Goal: Complete application form

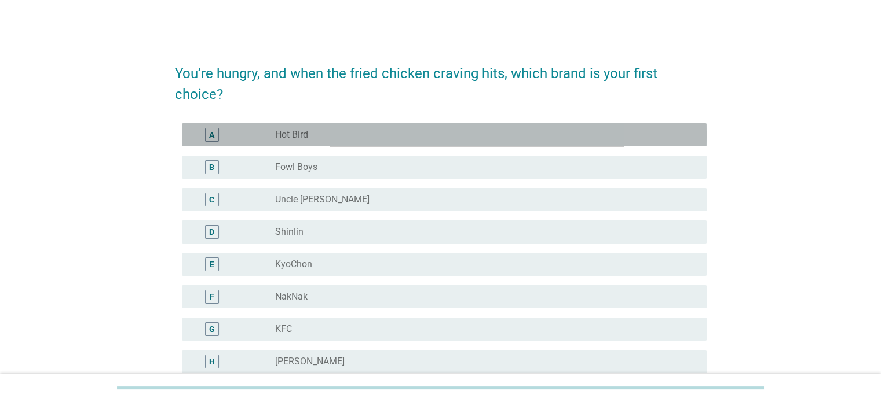
click at [298, 138] on label "Hot Bird" at bounding box center [291, 135] width 33 height 12
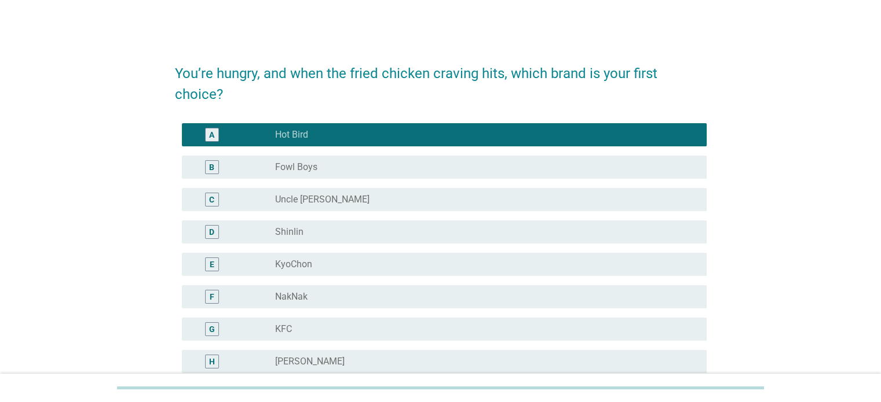
click at [300, 164] on label "Fowl Boys" at bounding box center [296, 168] width 42 height 12
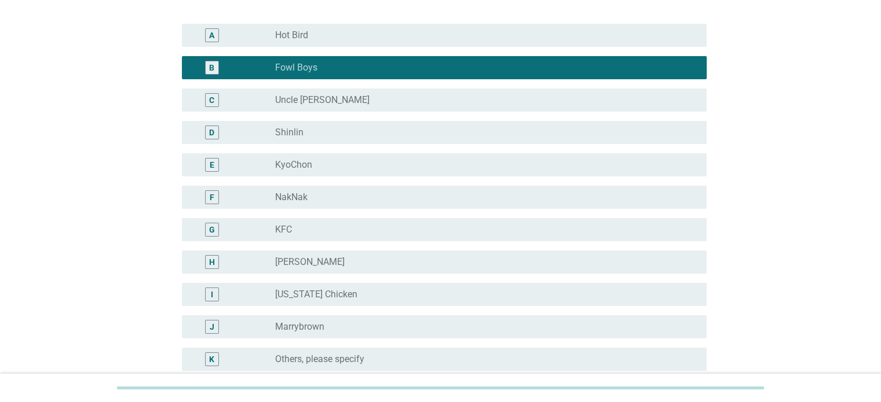
scroll to position [174, 0]
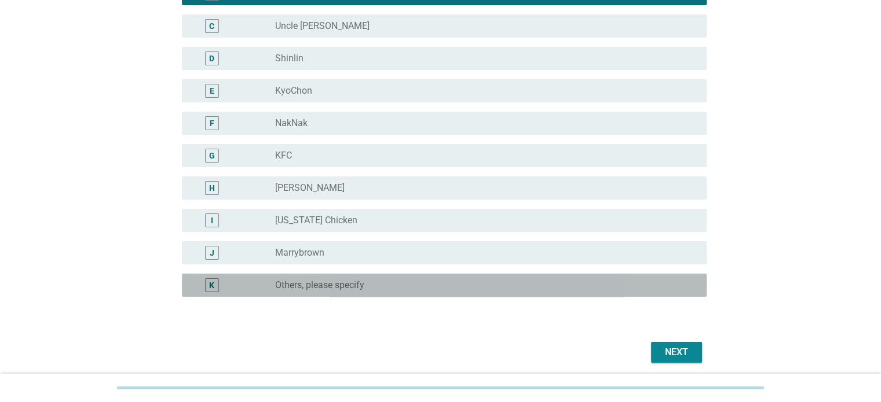
click at [322, 284] on label "Others, please specify" at bounding box center [319, 286] width 89 height 12
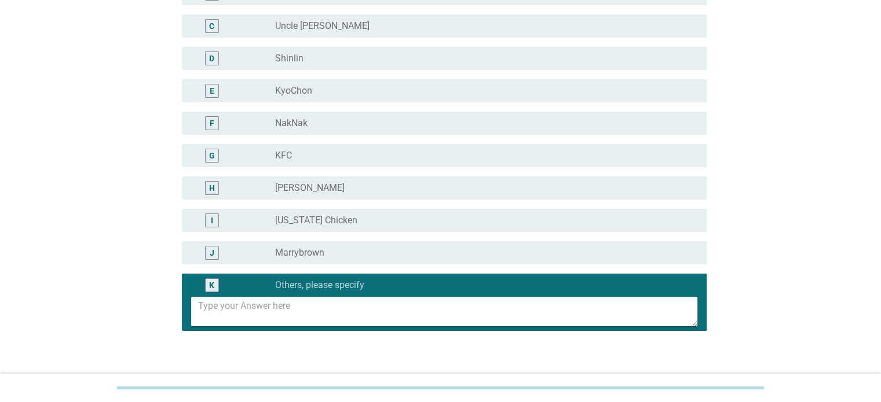
click at [317, 311] on textarea at bounding box center [447, 312] width 499 height 30
type textarea "[PERSON_NAME] Fried Chicken"
click at [790, 238] on div "You’re hungry, and when the fried chicken craving hits, which brand is your fir…" at bounding box center [440, 139] width 825 height 541
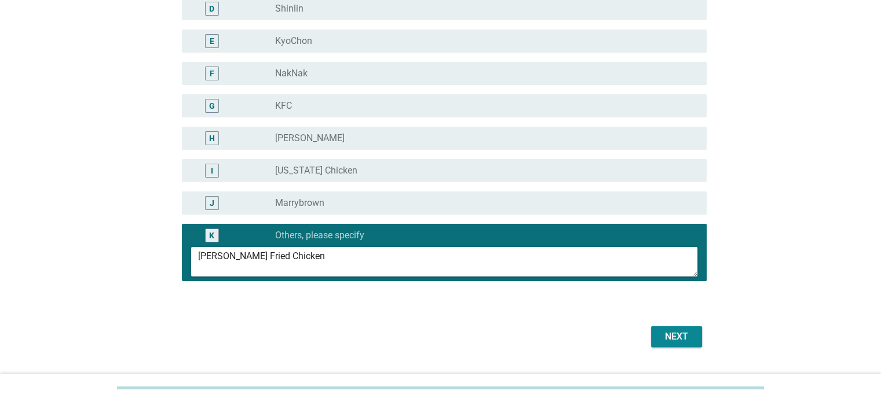
scroll to position [266, 0]
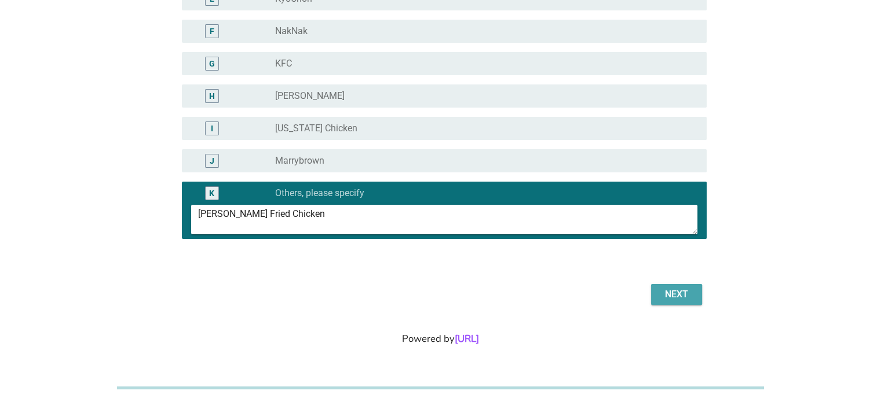
click at [670, 290] on div "Next" at bounding box center [676, 295] width 32 height 14
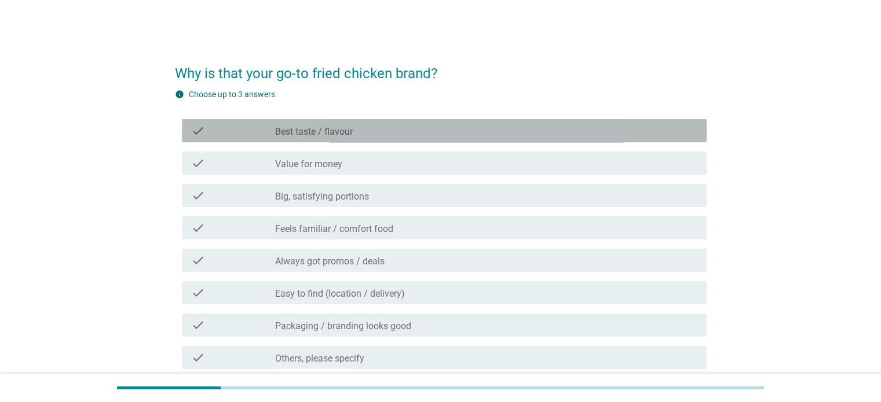
click at [317, 136] on label "Best taste / flavour" at bounding box center [314, 132] width 78 height 12
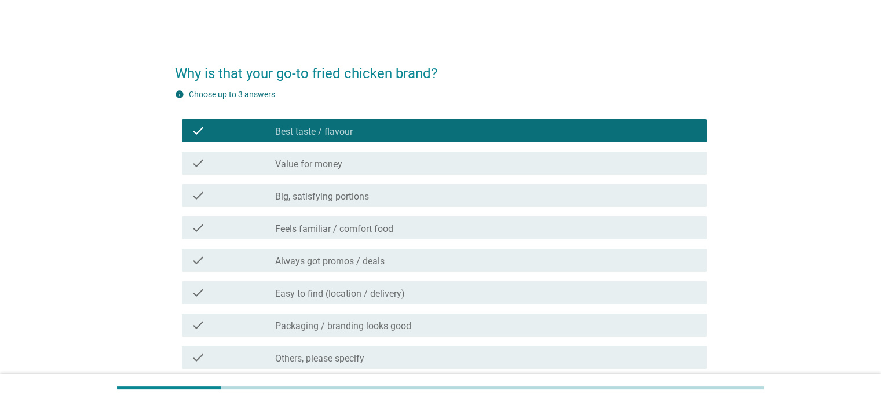
scroll to position [58, 0]
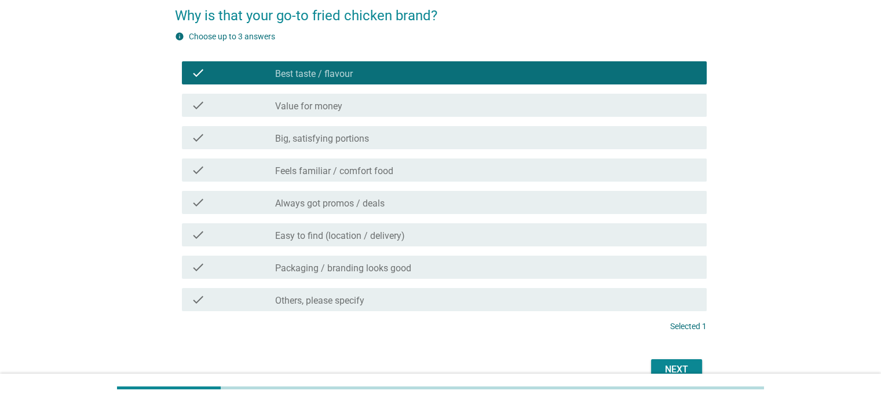
click at [334, 235] on label "Easy to find (location / delivery)" at bounding box center [340, 236] width 130 height 12
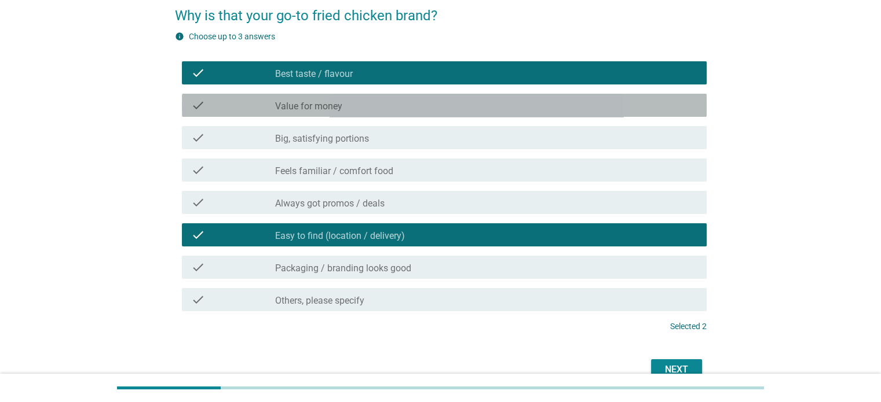
click at [344, 113] on div "check check_box_outline_blank Value for money" at bounding box center [444, 105] width 524 height 23
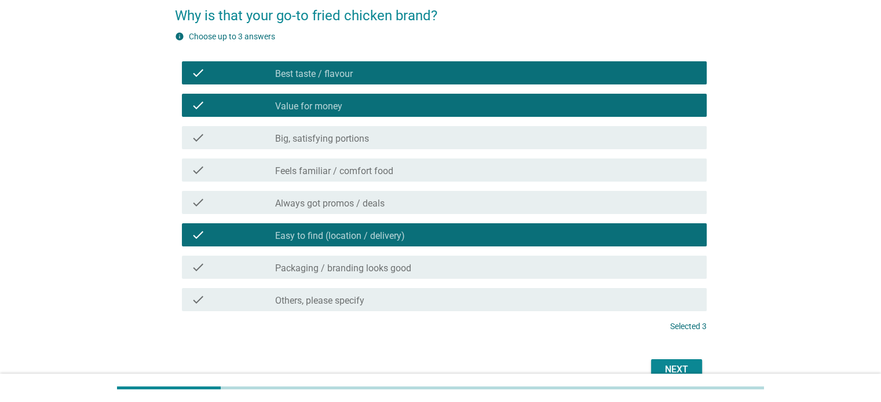
click at [354, 112] on div "check_box_outline_blank Value for money" at bounding box center [485, 105] width 421 height 14
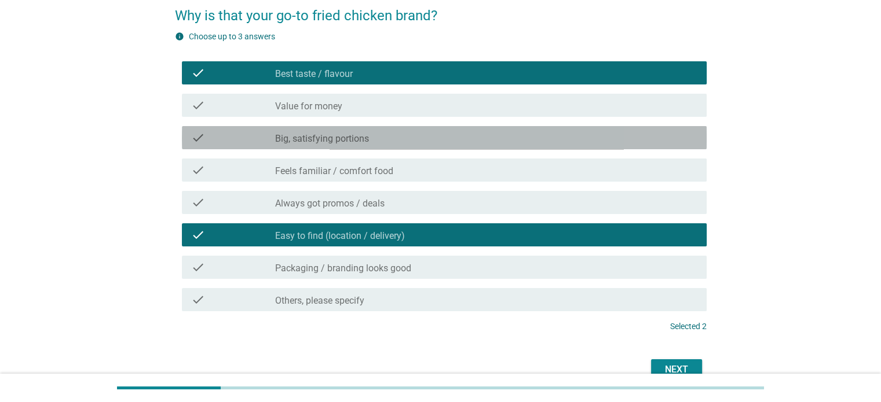
click at [343, 141] on label "Big, satisfying portions" at bounding box center [322, 139] width 94 height 12
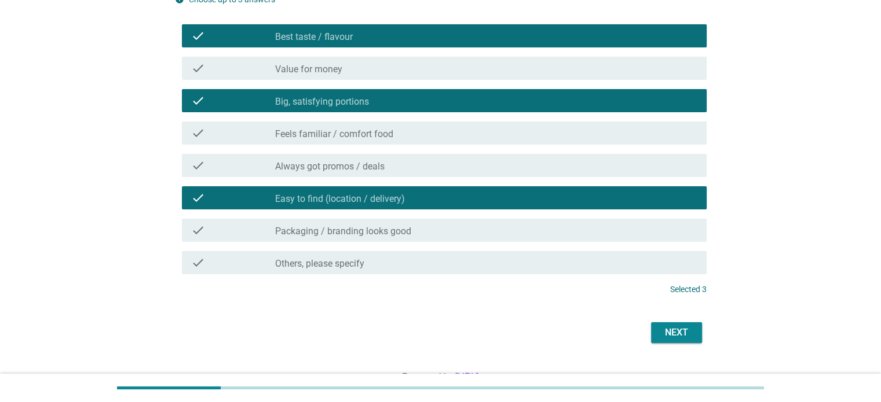
scroll to position [116, 0]
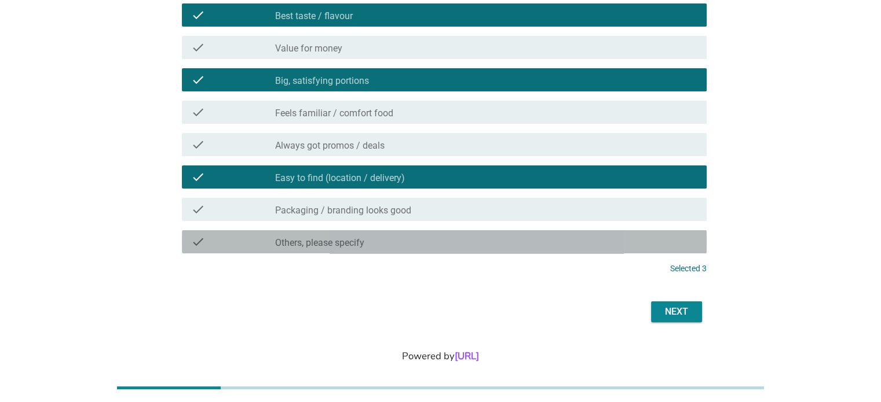
click at [430, 240] on div "check_box_outline_blank Others, please specify" at bounding box center [485, 242] width 421 height 14
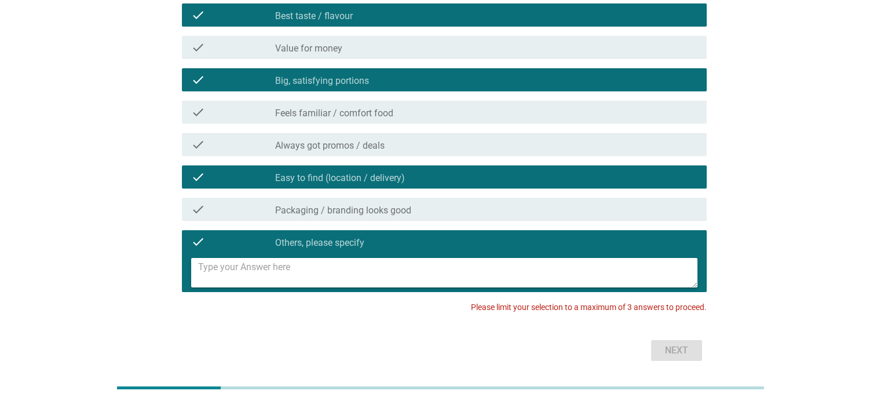
click at [421, 244] on div "check_box_outline_blank Others, please specify" at bounding box center [485, 242] width 421 height 14
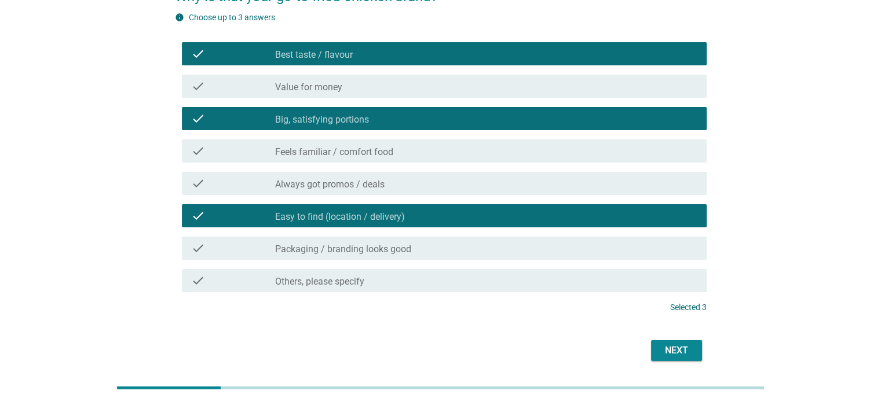
scroll to position [58, 0]
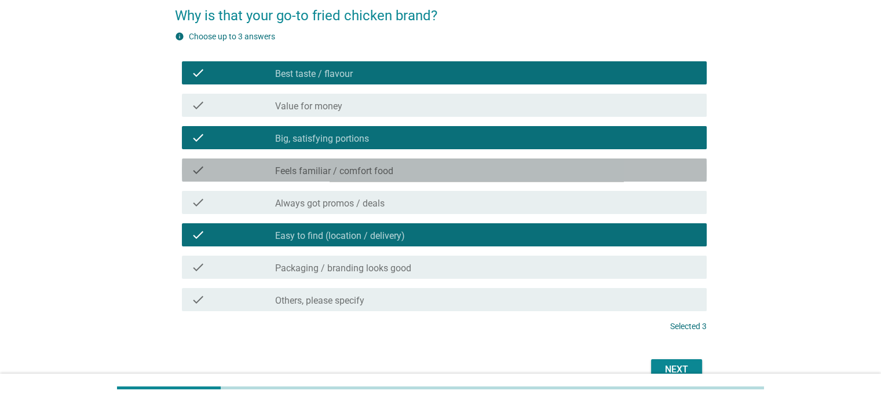
click at [399, 171] on div "check_box_outline_blank Feels familiar / comfort food" at bounding box center [485, 170] width 421 height 14
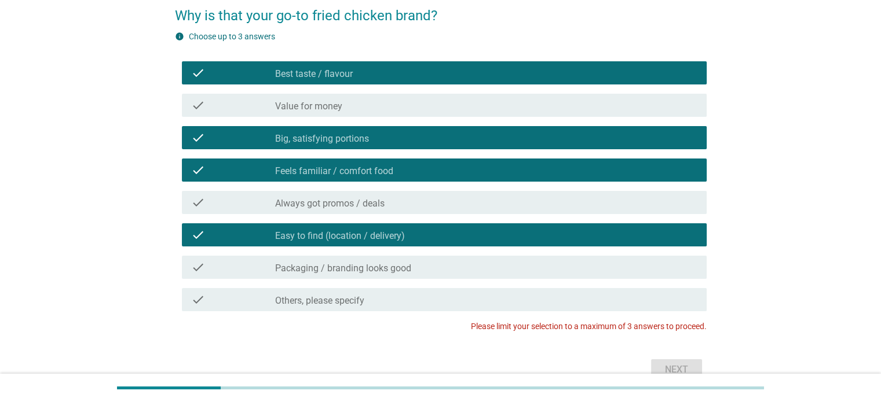
click at [366, 169] on label "Feels familiar / comfort food" at bounding box center [334, 172] width 118 height 12
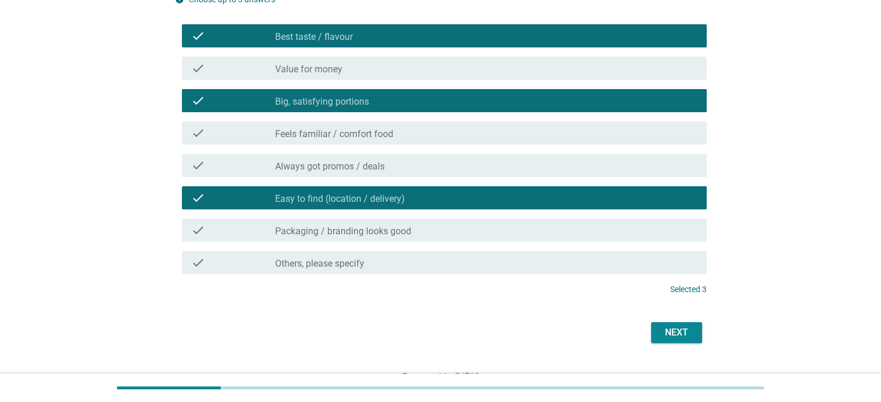
scroll to position [116, 0]
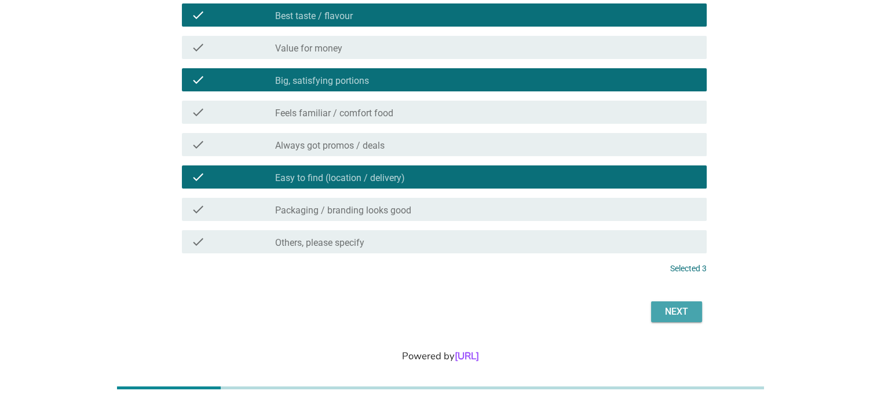
click at [683, 311] on div "Next" at bounding box center [676, 312] width 32 height 14
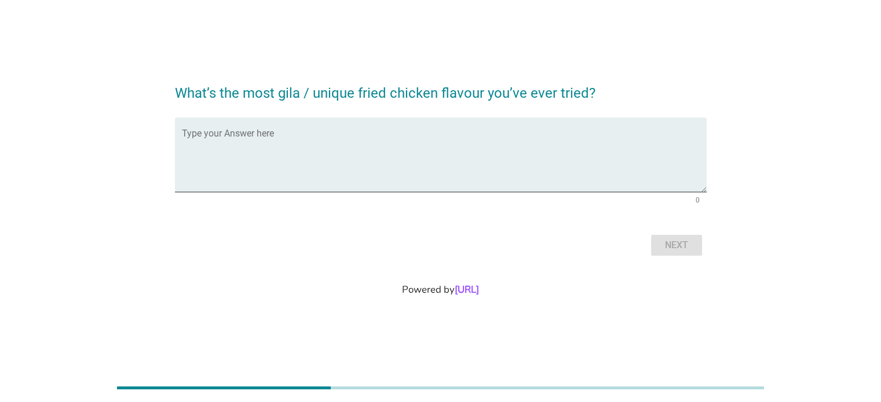
scroll to position [0, 0]
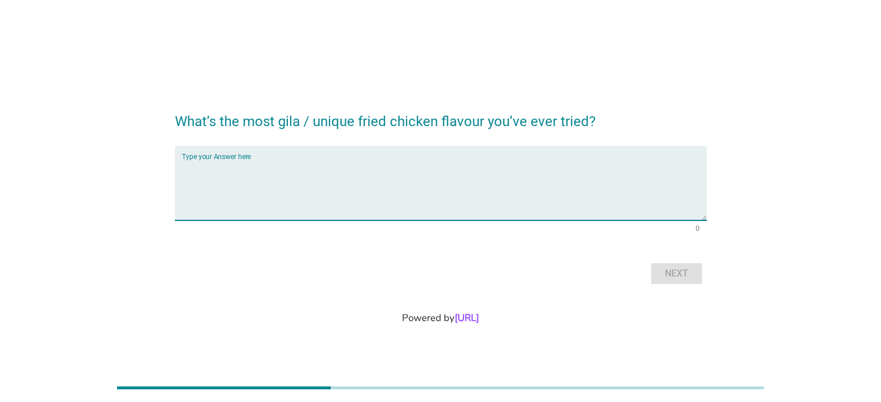
drag, startPoint x: 374, startPoint y: 182, endPoint x: 365, endPoint y: 185, distance: 9.5
click at [368, 184] on textarea "Type your Answer here" at bounding box center [444, 190] width 524 height 61
click at [287, 162] on textarea "Type your Answer here" at bounding box center [444, 190] width 524 height 61
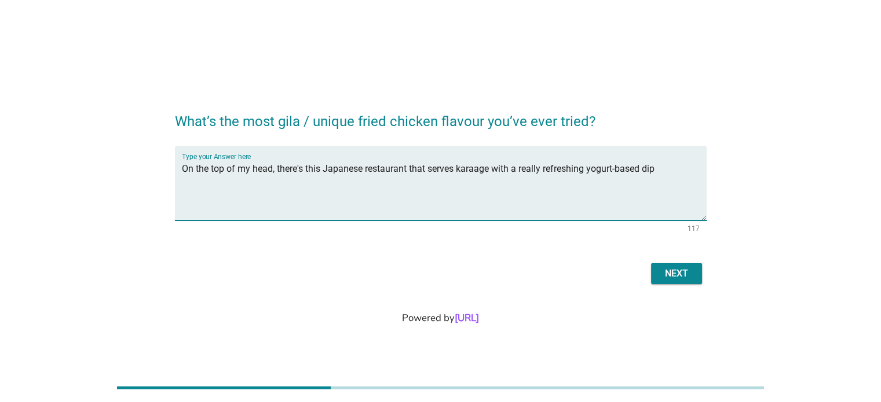
click at [658, 167] on textarea "On the top of my head, there's this Japanese restaurant that serves karaage wit…" at bounding box center [444, 190] width 524 height 61
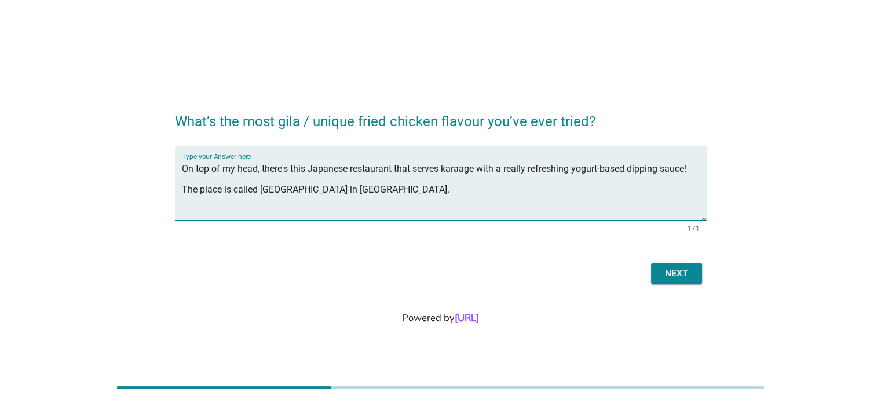
click at [399, 187] on textarea "On top of my head, there's this Japanese restaurant that serves karaage with a …" at bounding box center [444, 190] width 524 height 61
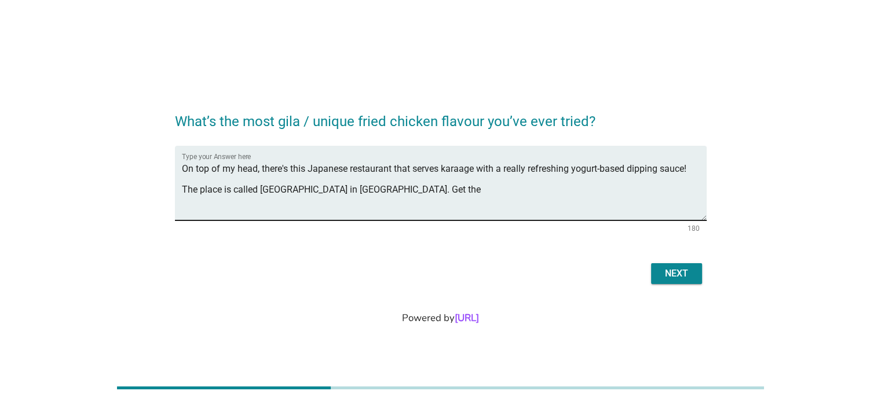
click at [520, 192] on textarea "On top of my head, there's this Japanese restaurant that serves karaage with a …" at bounding box center [444, 190] width 524 height 61
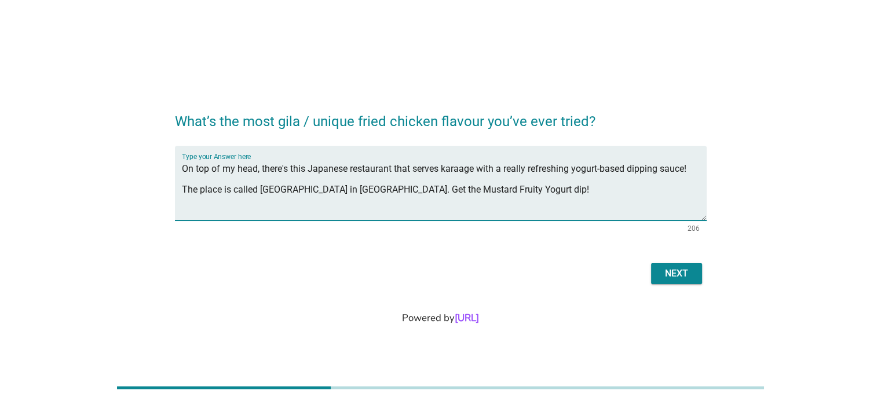
type textarea "On top of my head, there's this Japanese restaurant that serves karaage with a …"
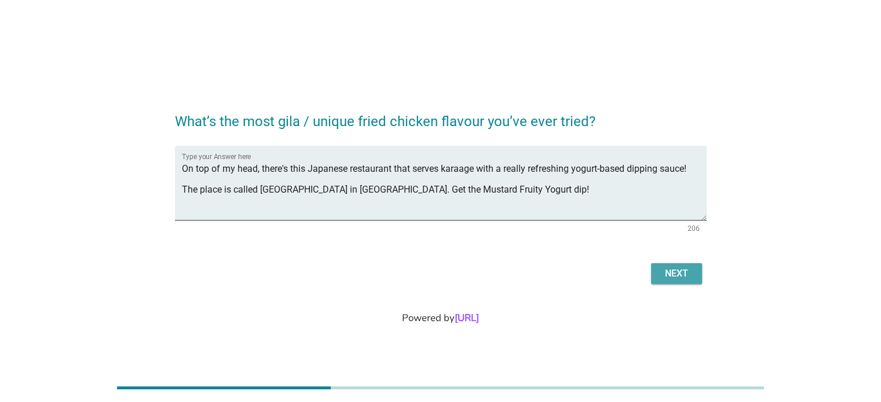
click at [677, 268] on div "Next" at bounding box center [676, 274] width 32 height 14
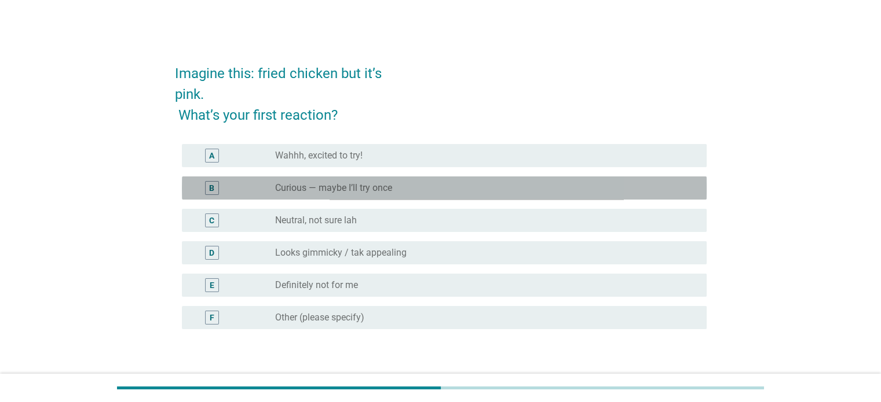
click at [395, 179] on div "B radio_button_unchecked Curious — maybe I’ll try once" at bounding box center [444, 188] width 524 height 23
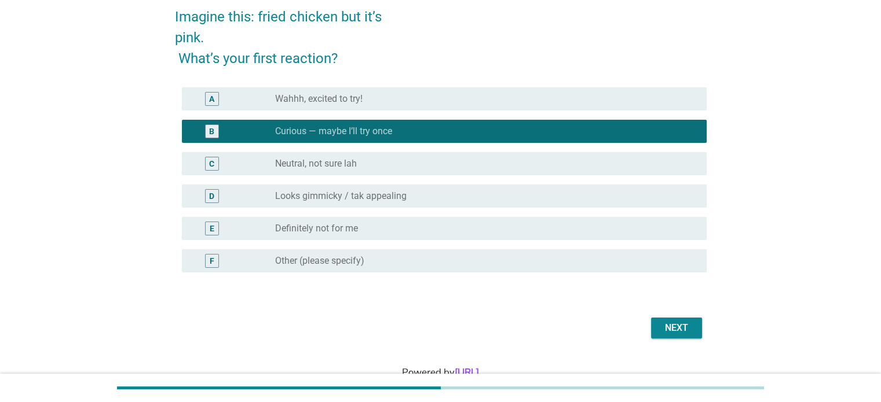
scroll to position [90, 0]
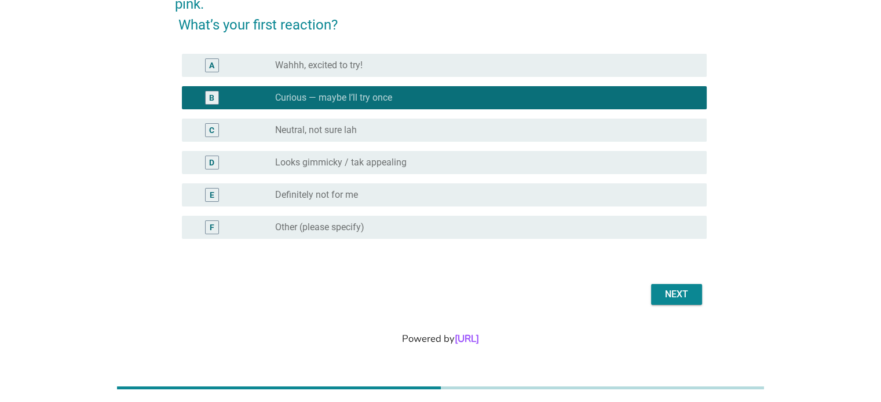
click at [655, 294] on button "Next" at bounding box center [676, 294] width 51 height 21
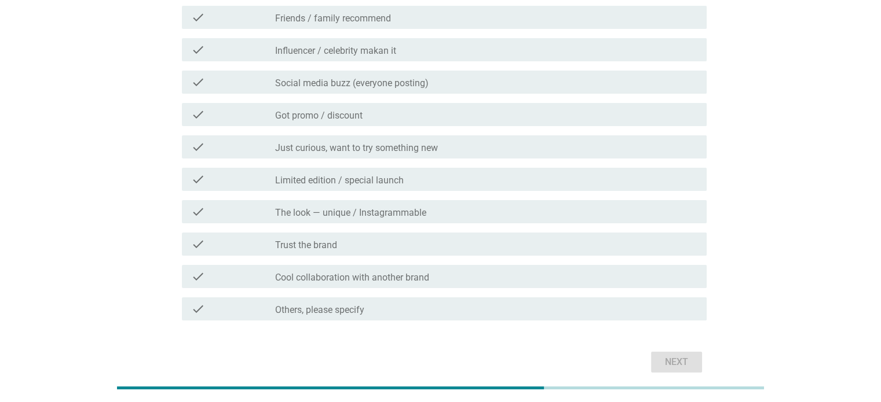
scroll to position [116, 0]
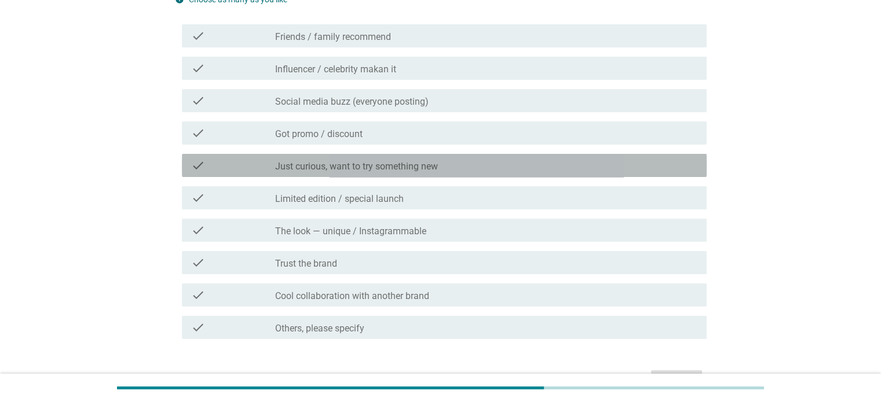
click at [405, 160] on div "check_box_outline_blank Just curious, want to try something new" at bounding box center [485, 166] width 421 height 14
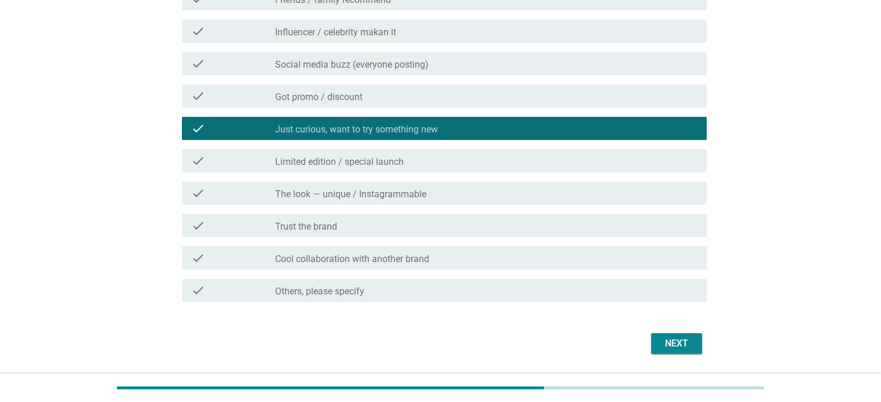
scroll to position [174, 0]
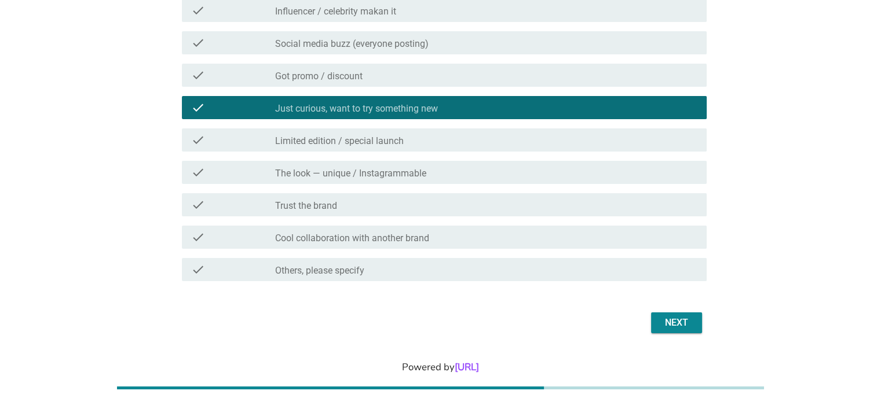
click at [391, 237] on label "Cool collaboration with another brand" at bounding box center [352, 239] width 154 height 12
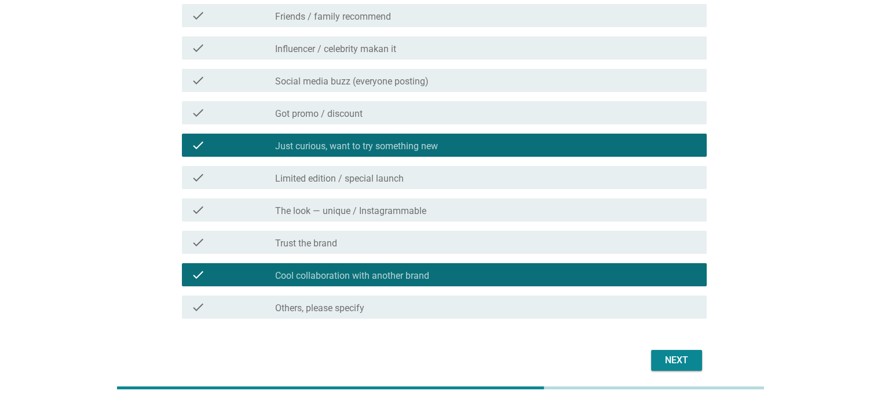
scroll to position [116, 0]
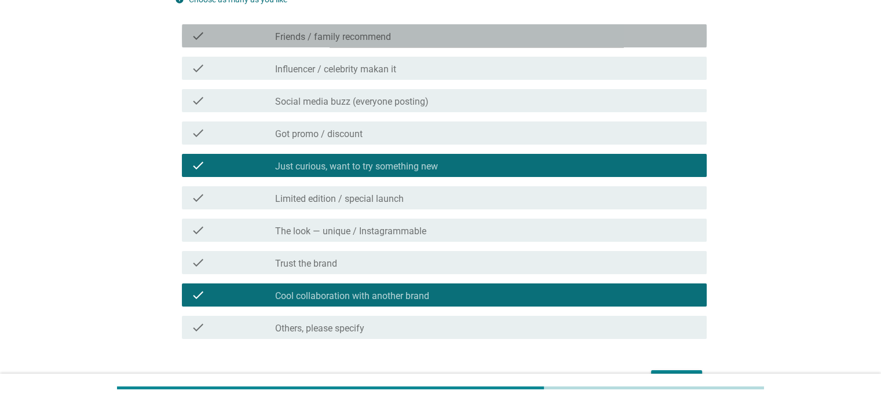
click at [371, 40] on label "Friends / family recommend" at bounding box center [333, 37] width 116 height 12
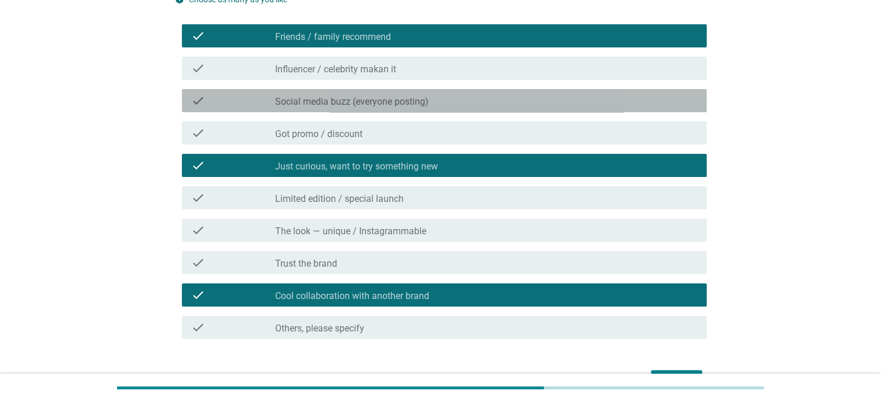
click at [361, 105] on label "Social media buzz (everyone posting)" at bounding box center [351, 102] width 153 height 12
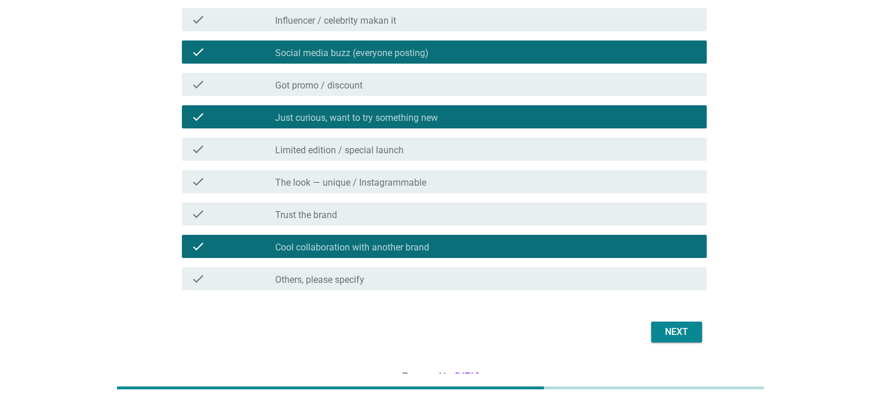
scroll to position [144, 0]
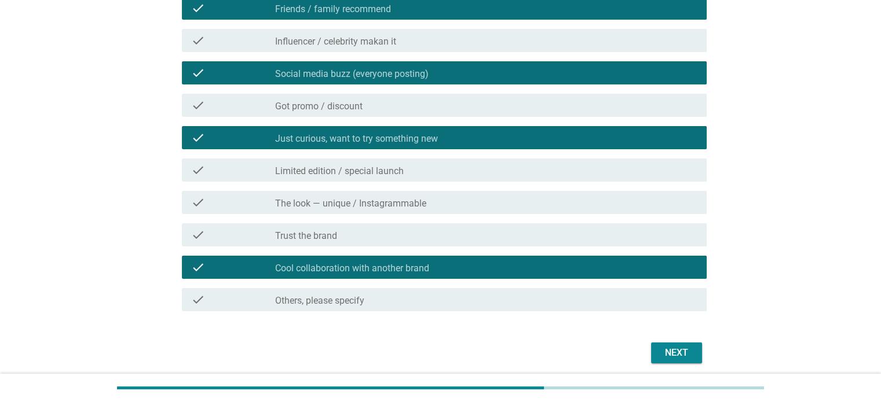
click at [361, 110] on label "Got promo / discount" at bounding box center [318, 107] width 87 height 12
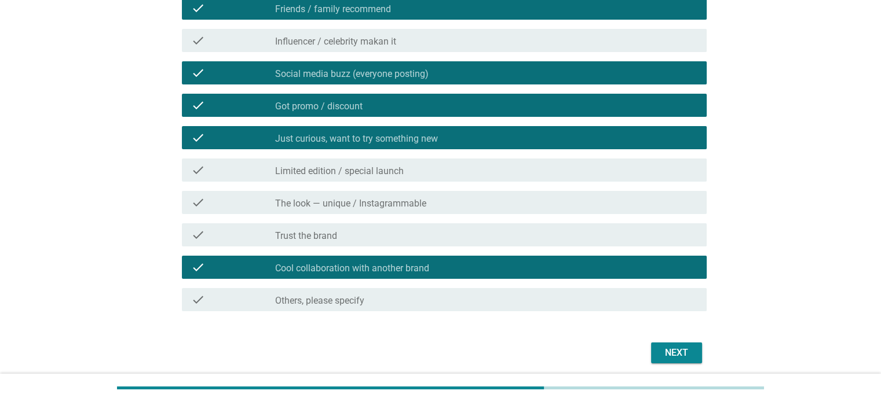
click at [410, 174] on div "check_box_outline_blank Limited edition / special launch" at bounding box center [485, 170] width 421 height 14
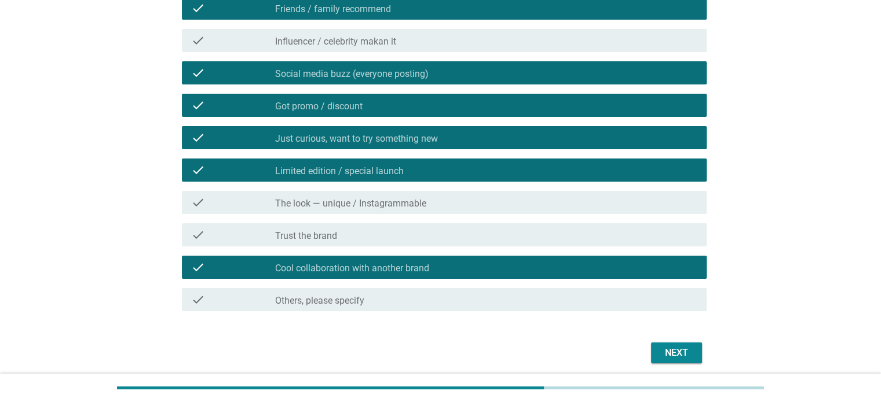
click at [404, 176] on div "check_box_outline_blank Limited edition / special launch" at bounding box center [485, 170] width 421 height 14
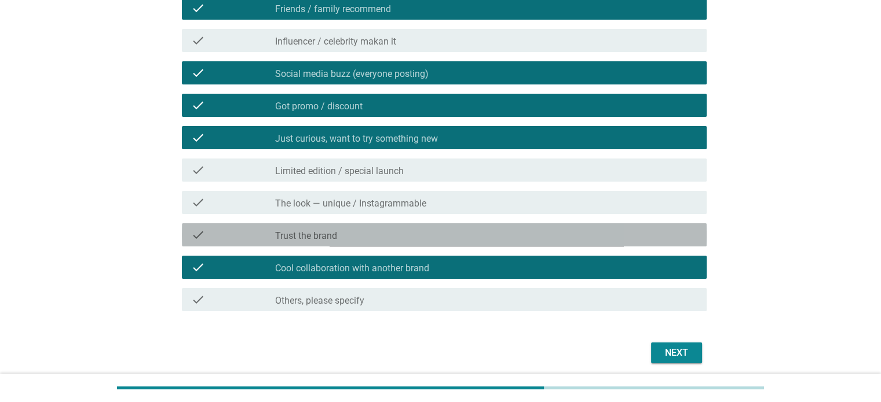
click at [377, 226] on div "check check_box_outline_blank Trust the brand" at bounding box center [444, 234] width 524 height 23
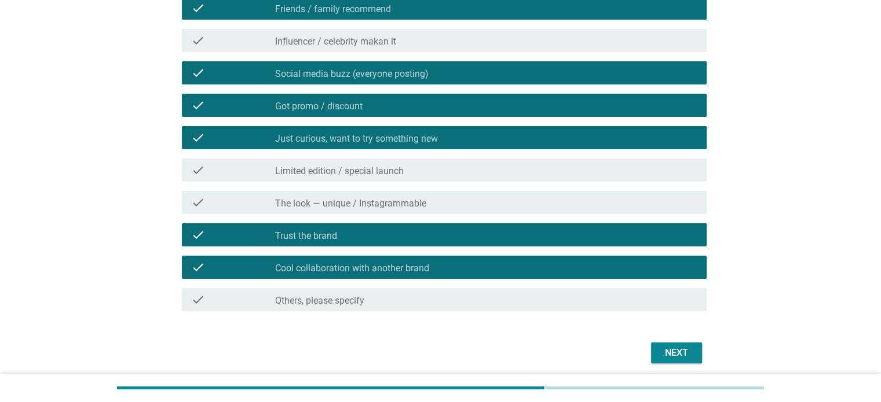
click at [655, 355] on button "Next" at bounding box center [676, 353] width 51 height 21
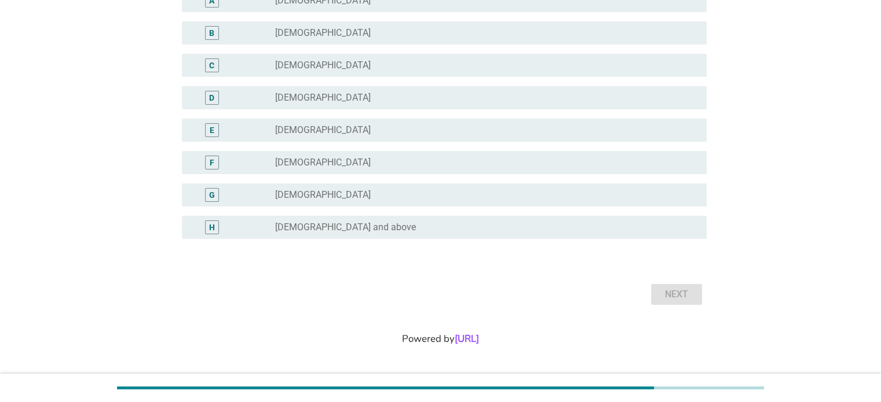
scroll to position [0, 0]
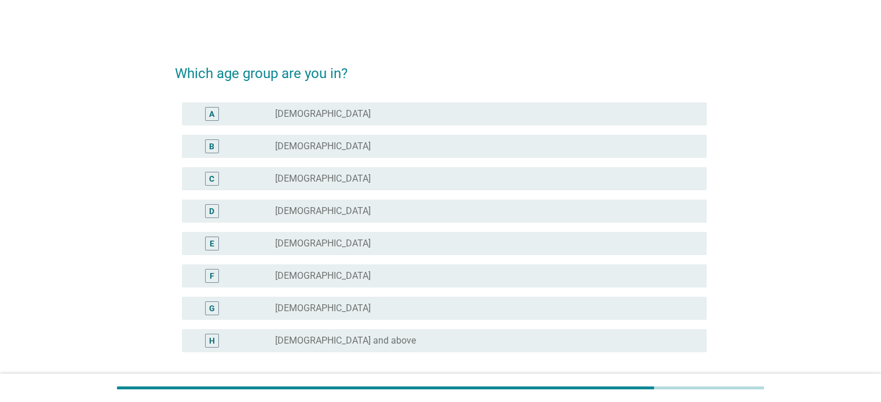
click at [311, 181] on label "[DEMOGRAPHIC_DATA]" at bounding box center [323, 179] width 96 height 12
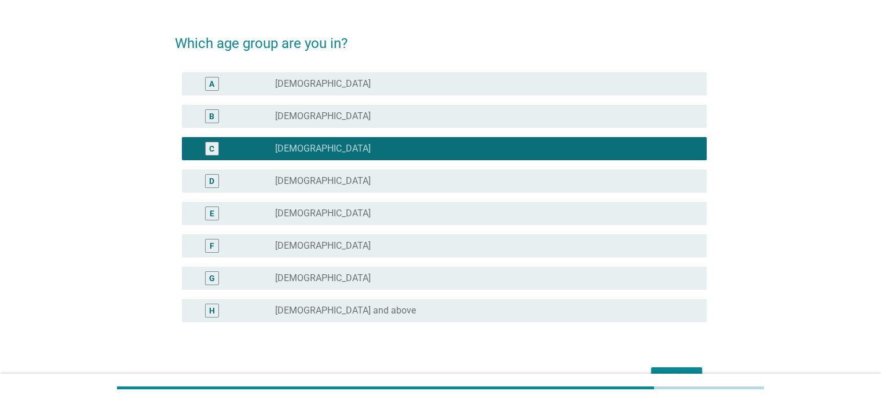
scroll to position [113, 0]
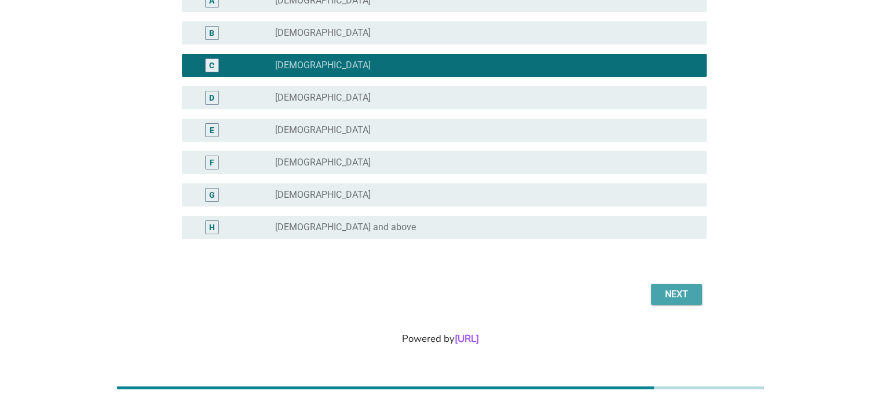
click at [670, 292] on div "Next" at bounding box center [676, 295] width 32 height 14
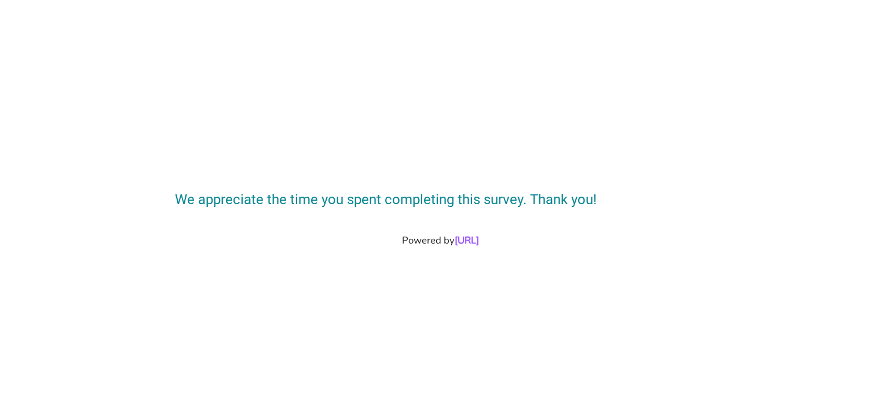
scroll to position [0, 0]
